Goal: Obtain resource: Obtain resource

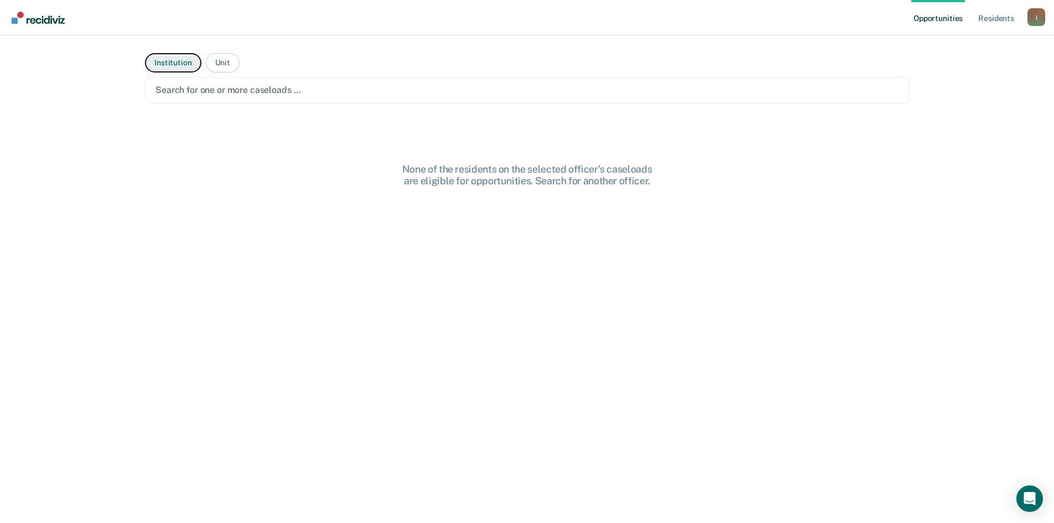
click at [160, 58] on button "Institution" at bounding box center [173, 62] width 56 height 19
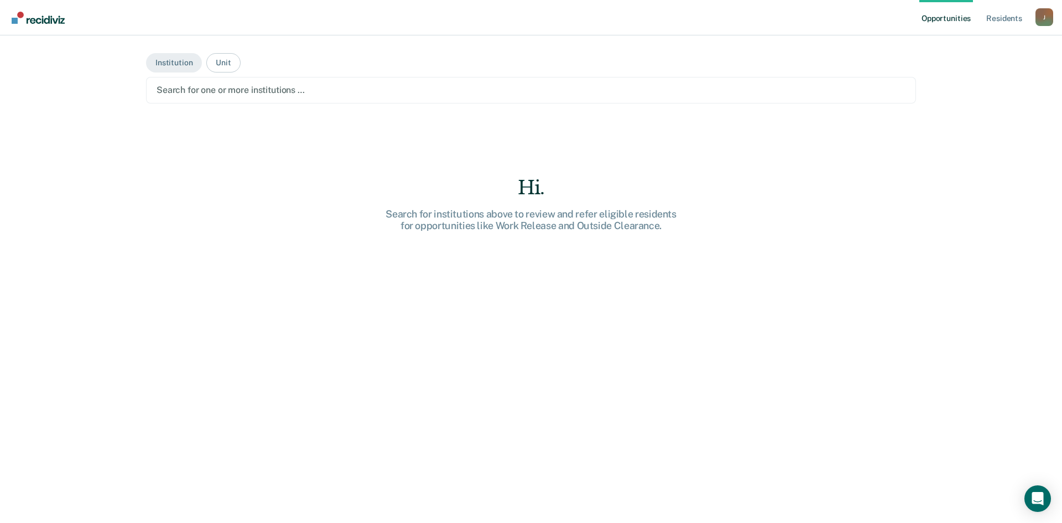
click at [318, 98] on div "Search for one or more institutions …" at bounding box center [531, 90] width 770 height 27
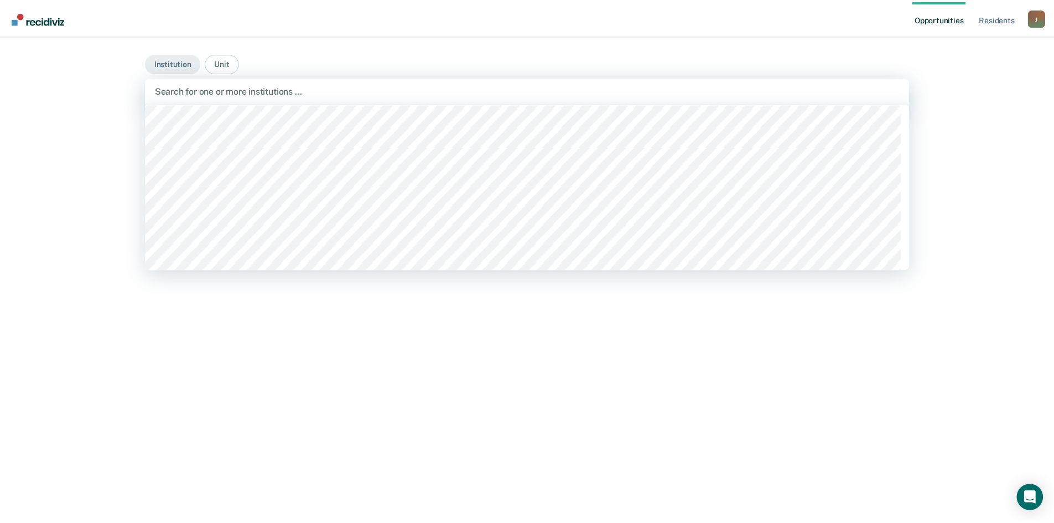
scroll to position [8546, 0]
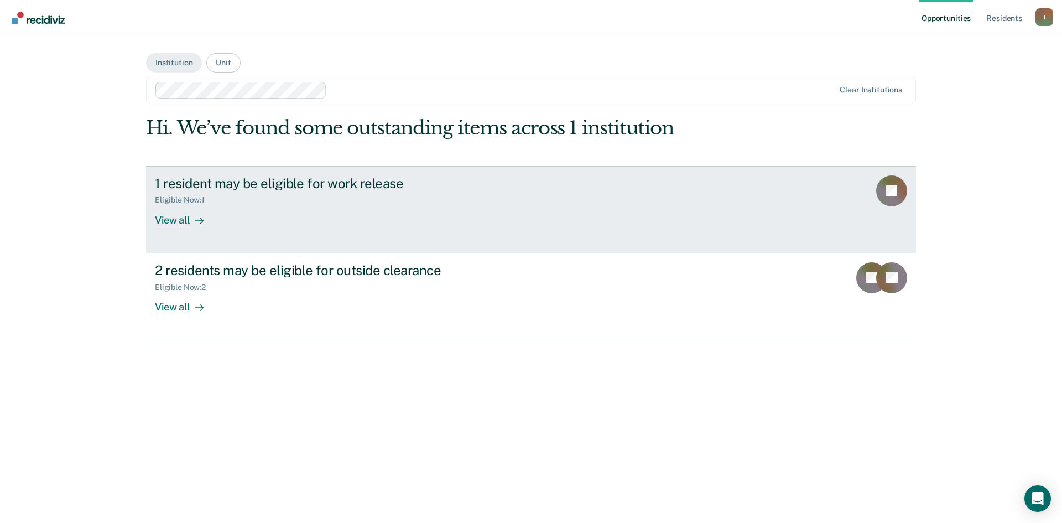
click at [162, 221] on div "View all" at bounding box center [186, 216] width 62 height 22
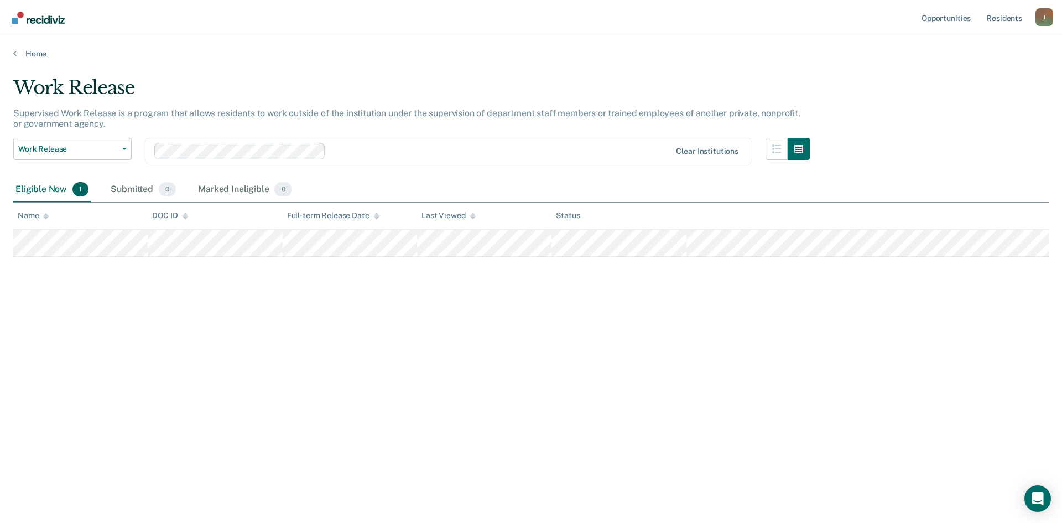
click at [35, 59] on main "Work Release Supervised Work Release is a program that allows residents to work…" at bounding box center [531, 289] width 1062 height 461
click at [34, 55] on link "Home" at bounding box center [531, 54] width 1036 height 10
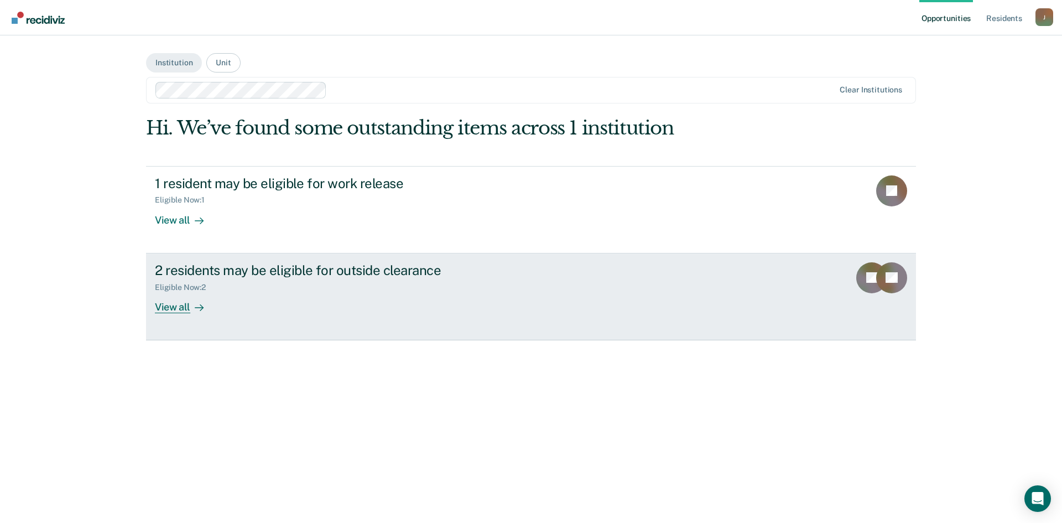
click at [175, 309] on div "View all" at bounding box center [186, 303] width 62 height 22
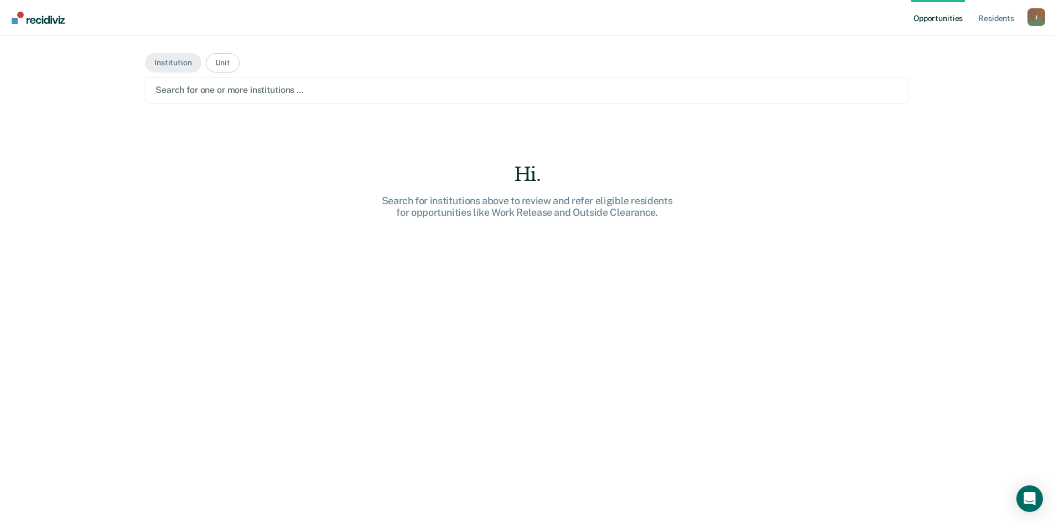
click at [246, 90] on div at bounding box center [526, 90] width 743 height 13
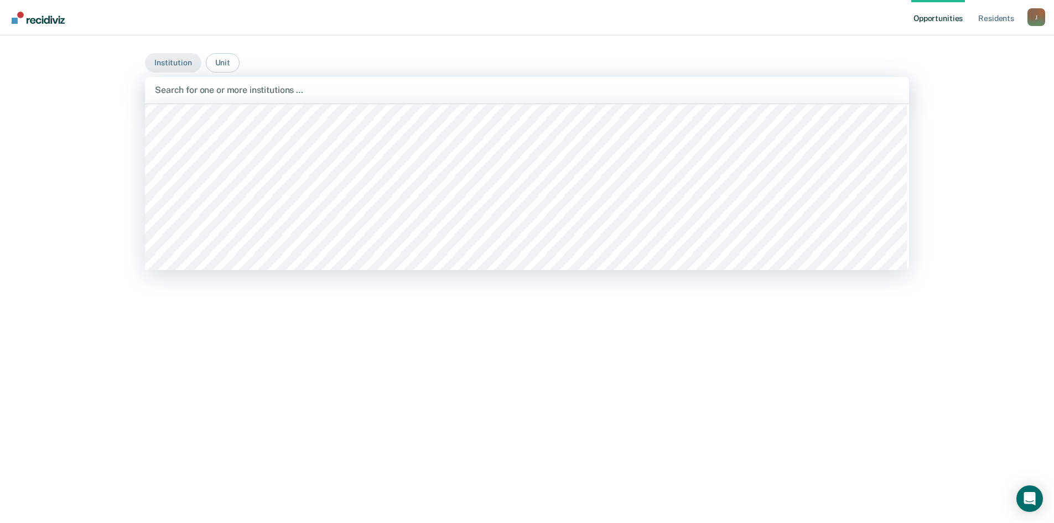
scroll to position [8004, 0]
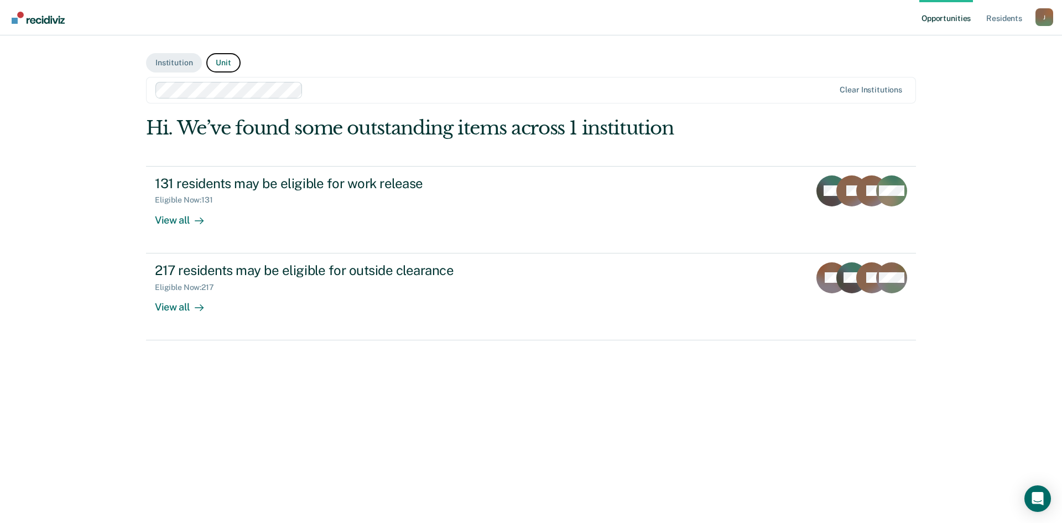
click at [223, 69] on button "Unit" at bounding box center [223, 62] width 34 height 19
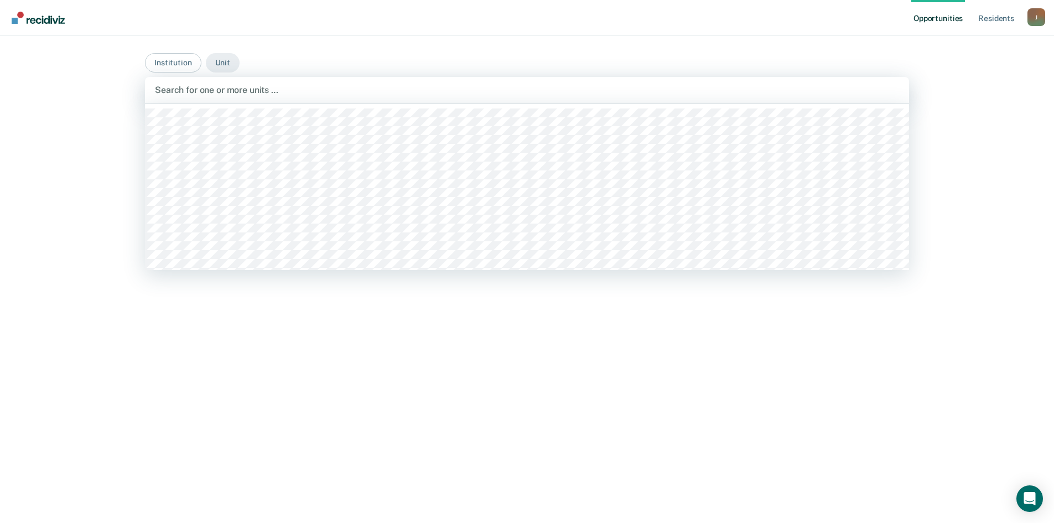
click at [241, 87] on div at bounding box center [527, 90] width 744 height 13
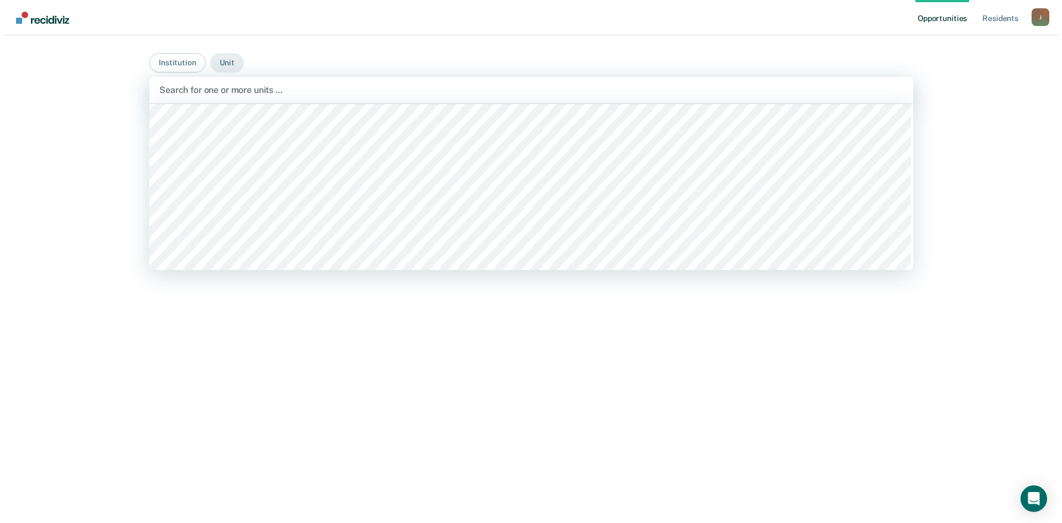
scroll to position [8077, 0]
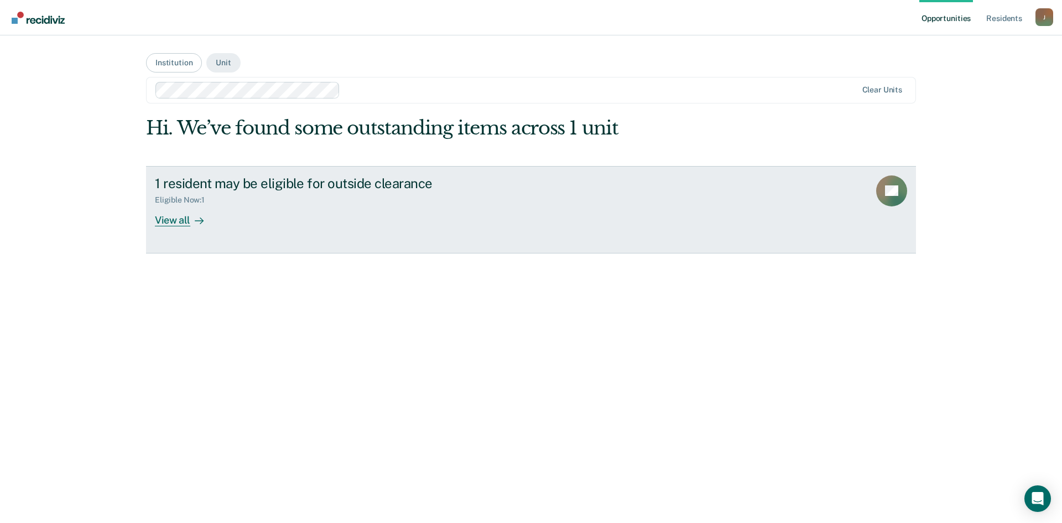
click at [172, 222] on div "View all" at bounding box center [186, 216] width 62 height 22
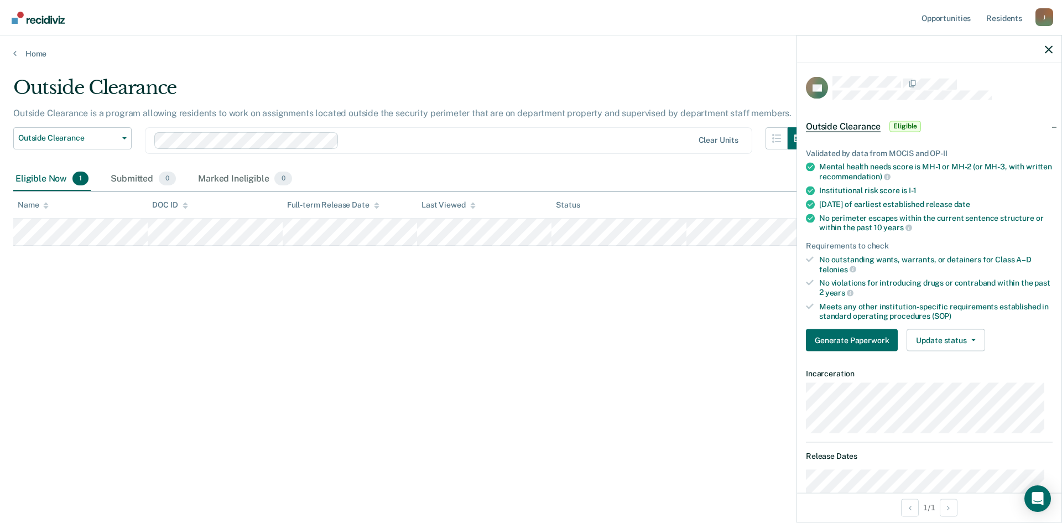
scroll to position [111, 0]
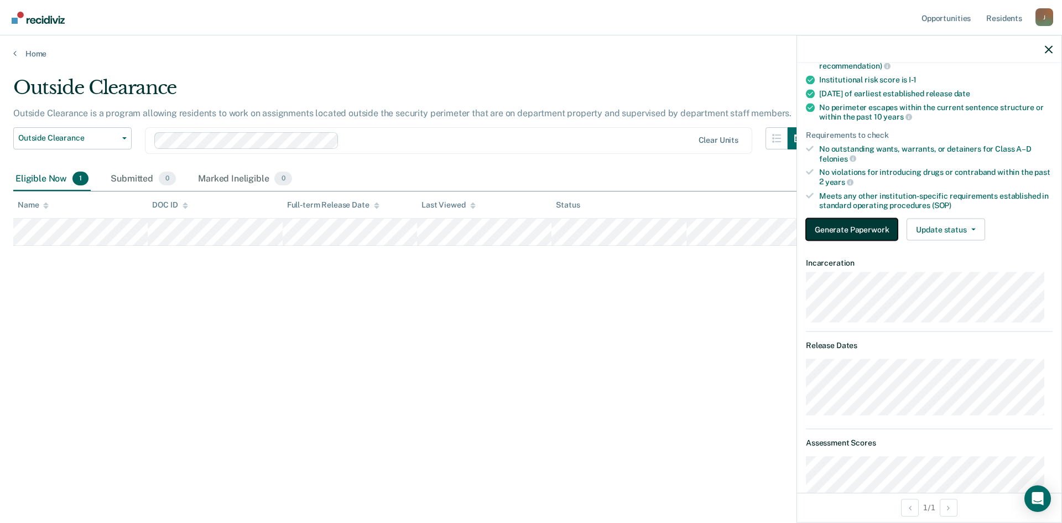
click at [853, 233] on button "Generate Paperwork" at bounding box center [852, 230] width 92 height 22
